Goal: Navigation & Orientation: Find specific page/section

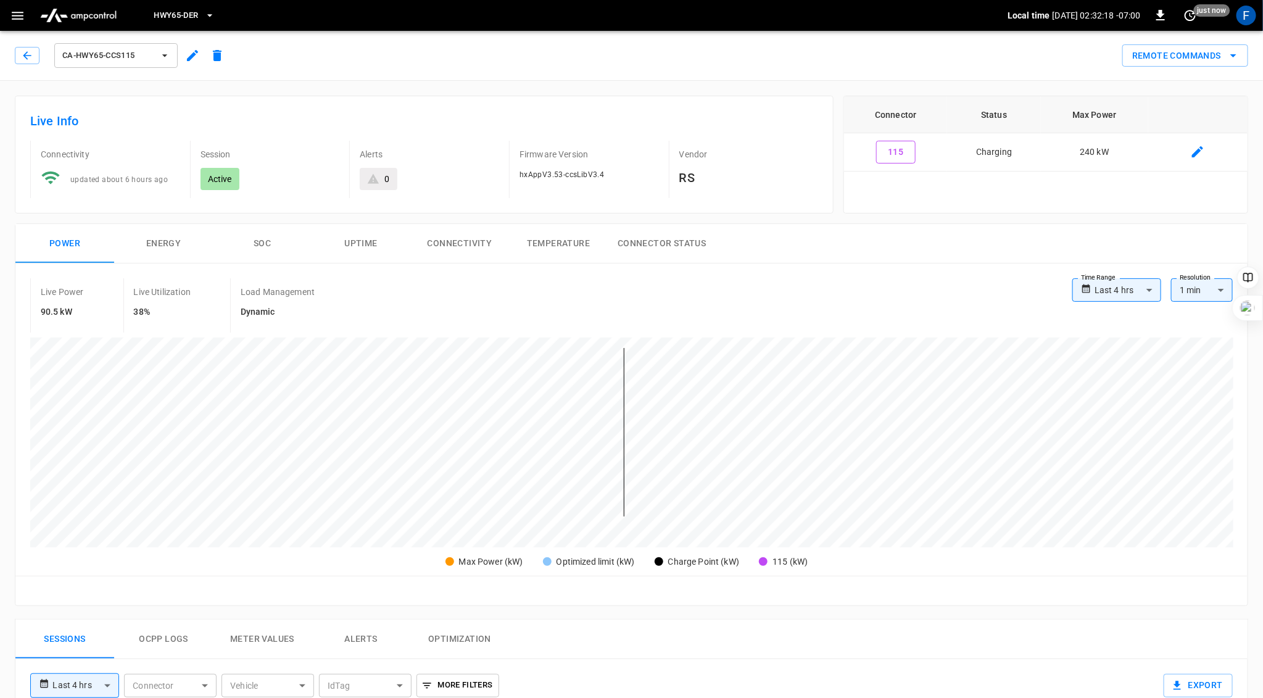
click at [263, 238] on button "SOC" at bounding box center [262, 243] width 99 height 39
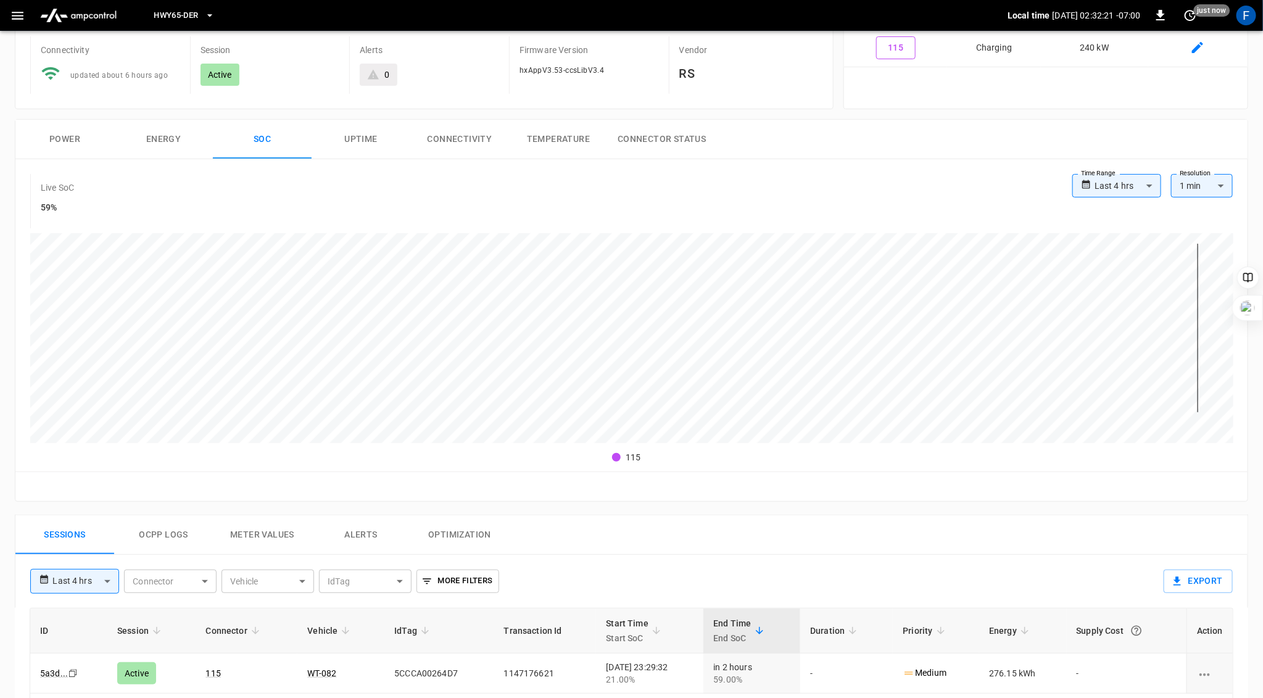
scroll to position [337, 0]
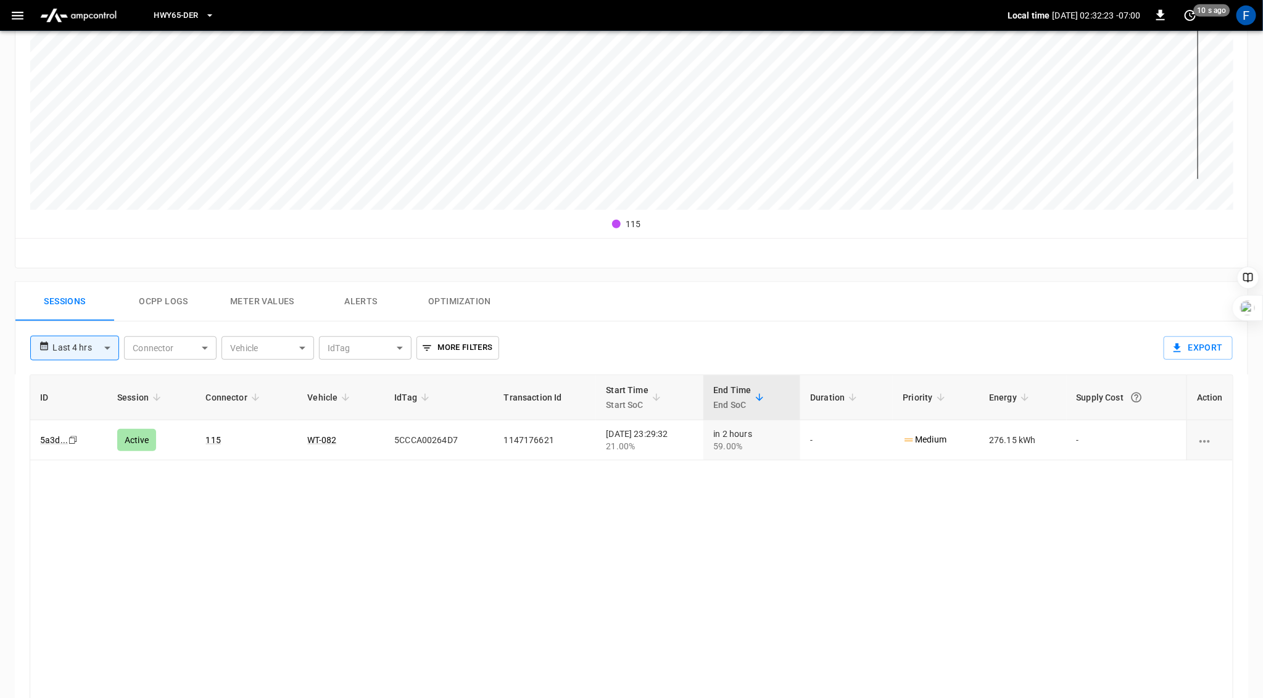
click at [168, 292] on button "Ocpp logs" at bounding box center [163, 301] width 99 height 39
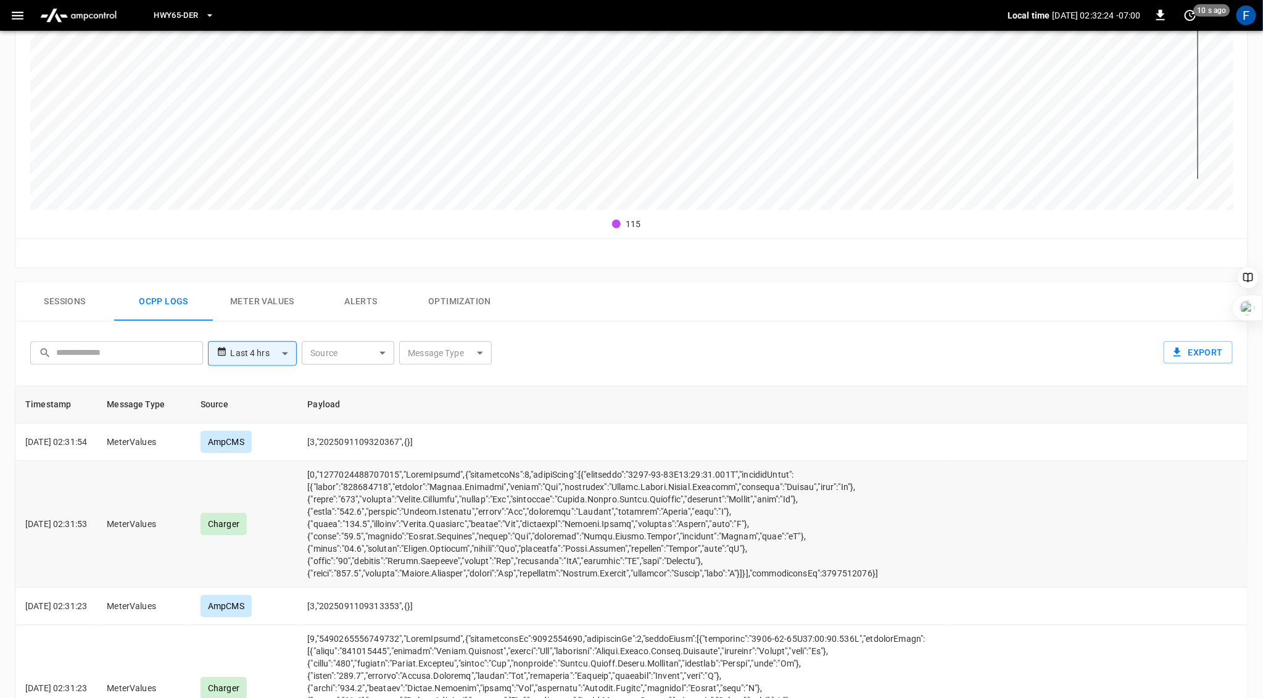
click at [368, 555] on td "opcc-messages-table" at bounding box center [623, 524] width 652 height 126
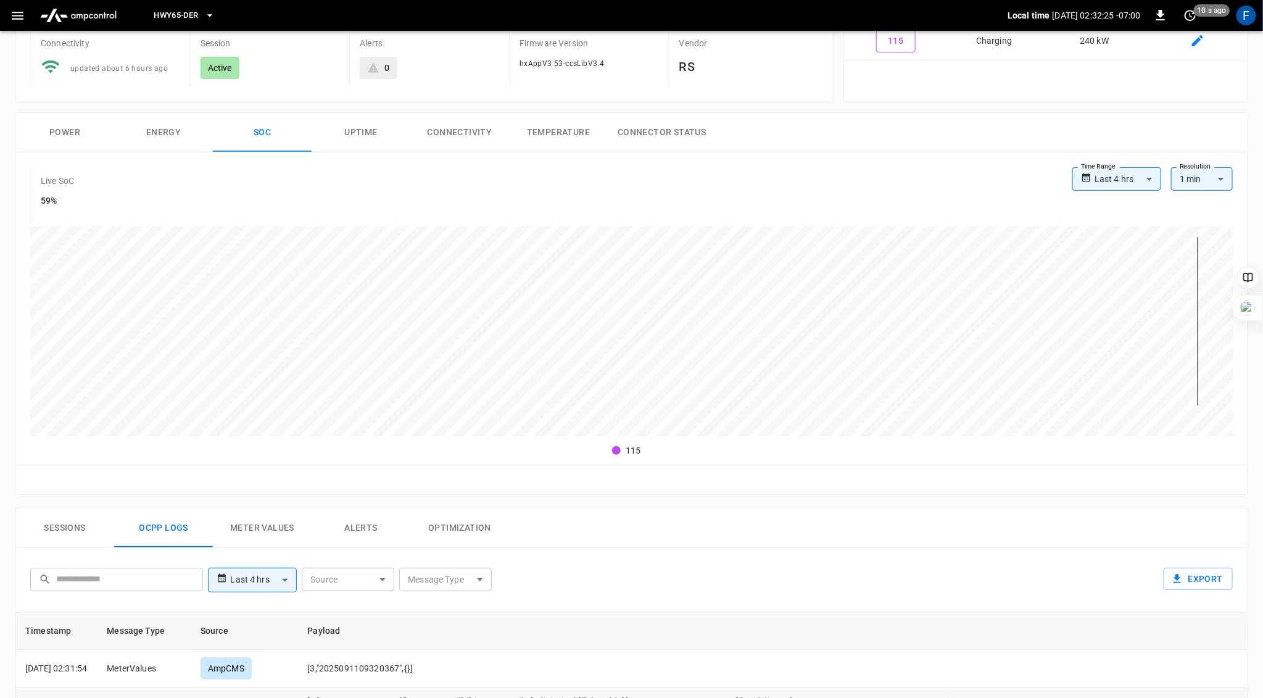
scroll to position [0, 0]
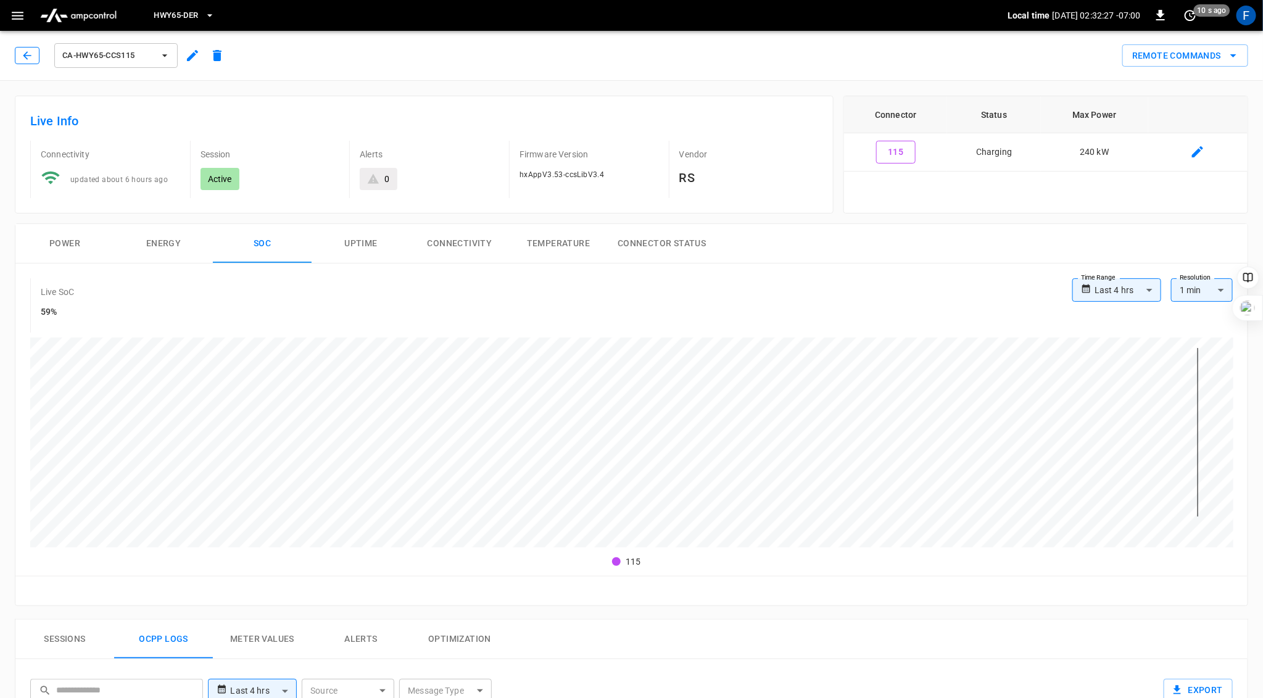
click at [23, 49] on icon "button" at bounding box center [27, 55] width 12 height 12
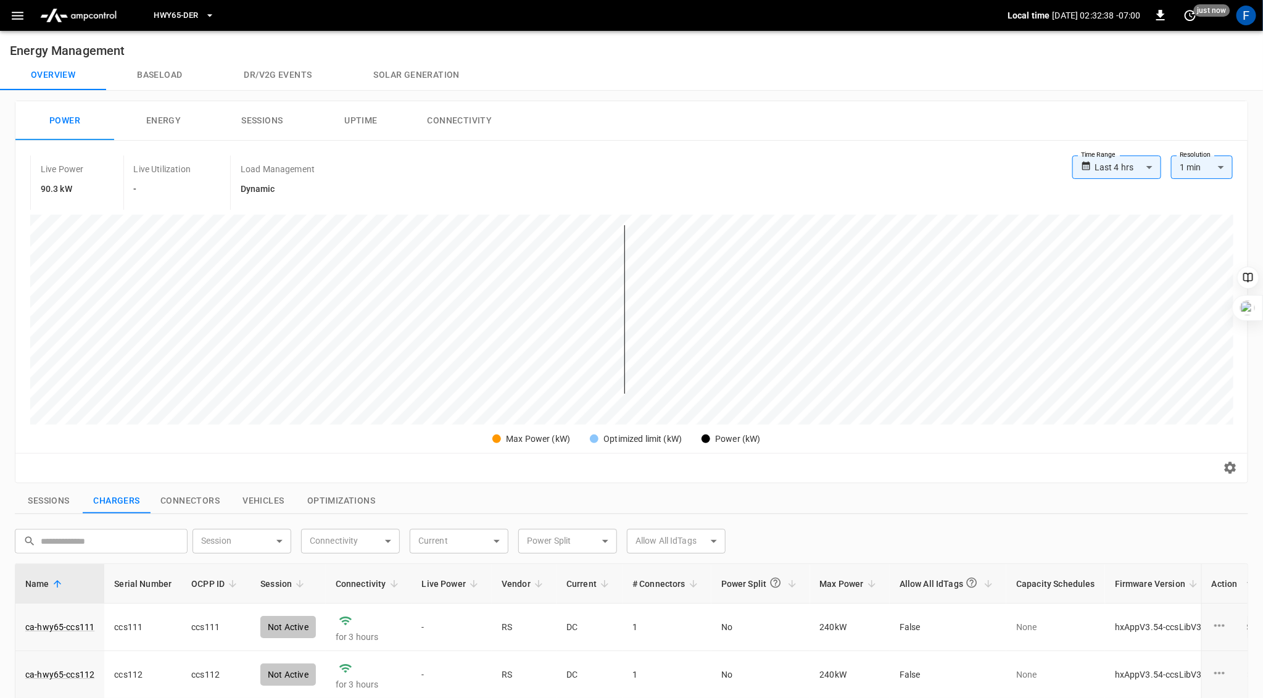
click at [49, 500] on button "Sessions" at bounding box center [49, 501] width 68 height 26
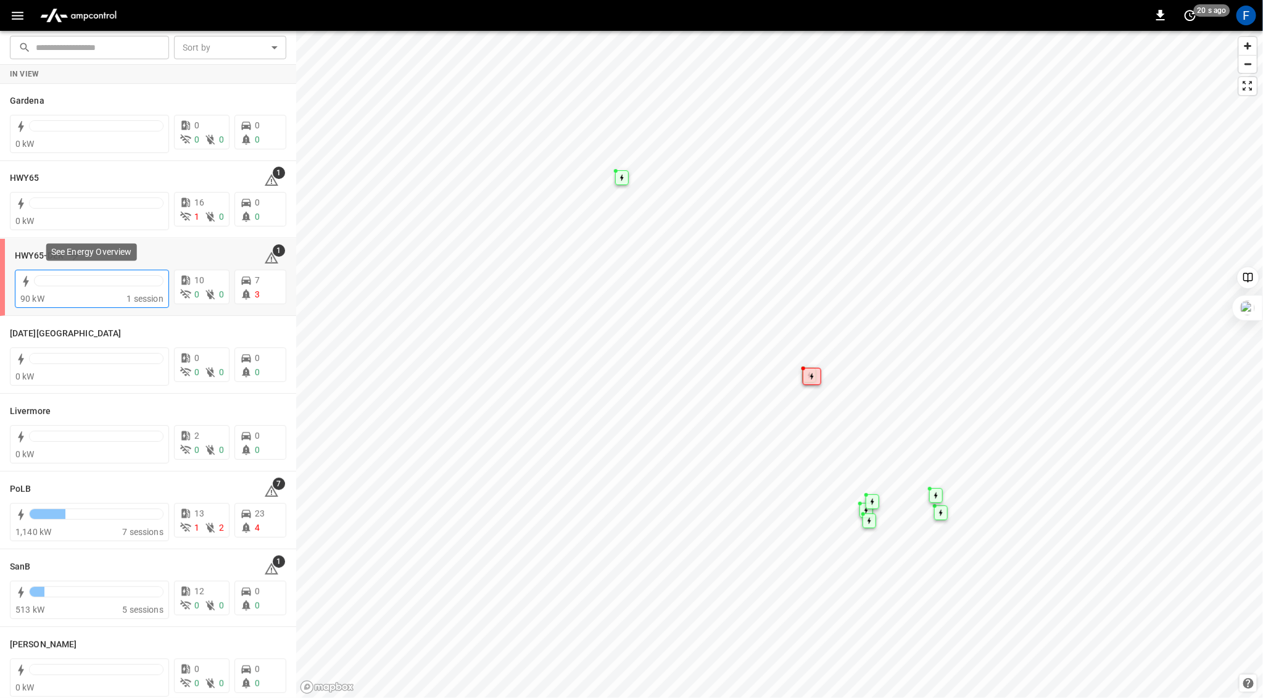
click at [43, 294] on span "90 kW" at bounding box center [32, 299] width 24 height 10
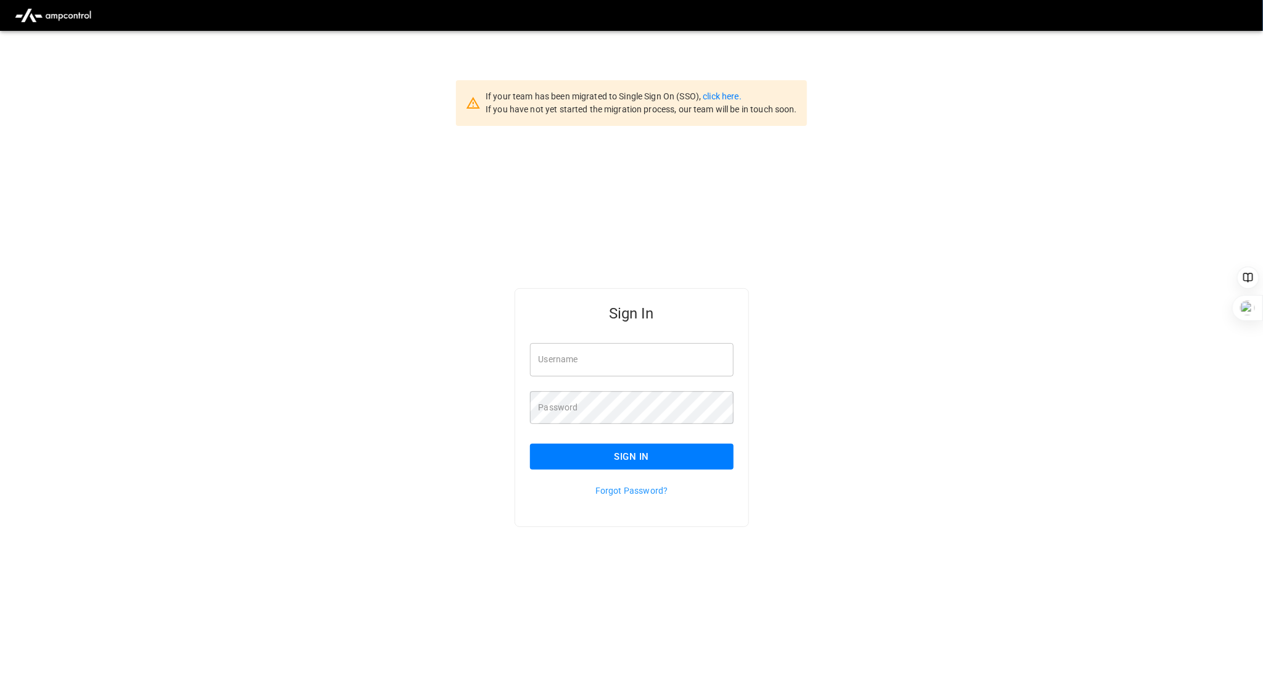
click at [612, 352] on input "Username" at bounding box center [632, 359] width 204 height 33
type input "**********"
click at [635, 447] on button "Sign In" at bounding box center [632, 457] width 204 height 26
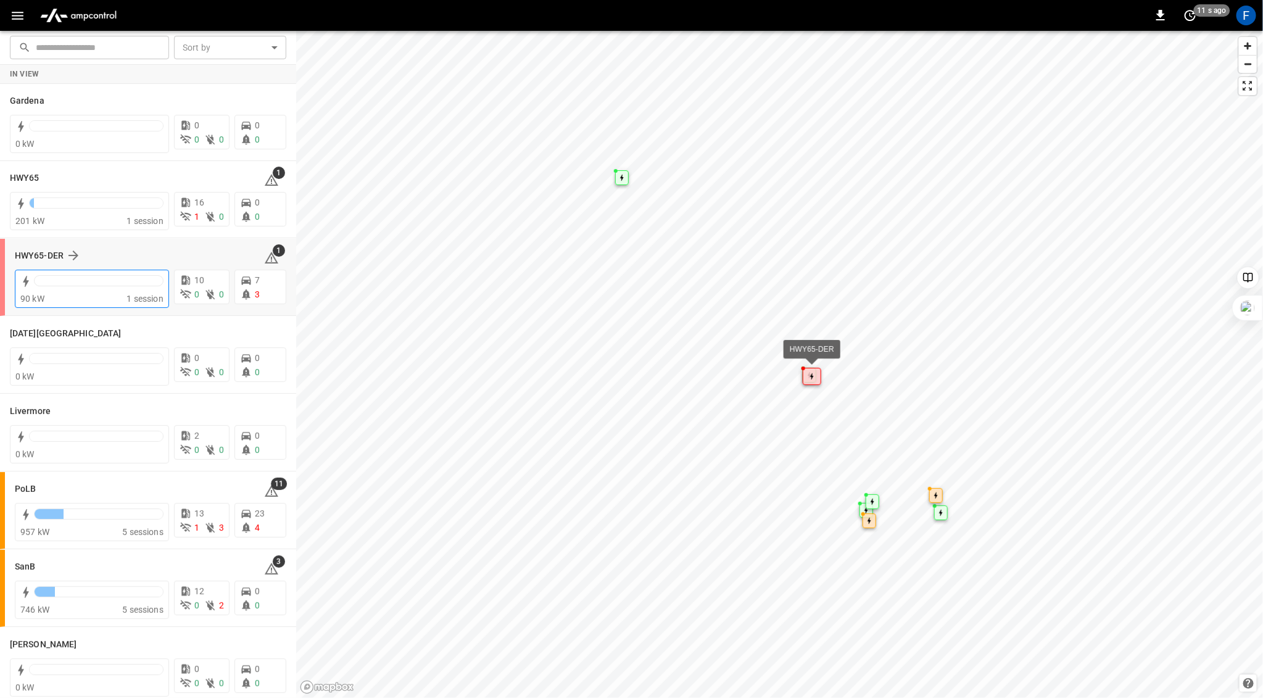
click at [52, 286] on div at bounding box center [99, 283] width 130 height 17
